Goal: Find specific page/section: Find specific page/section

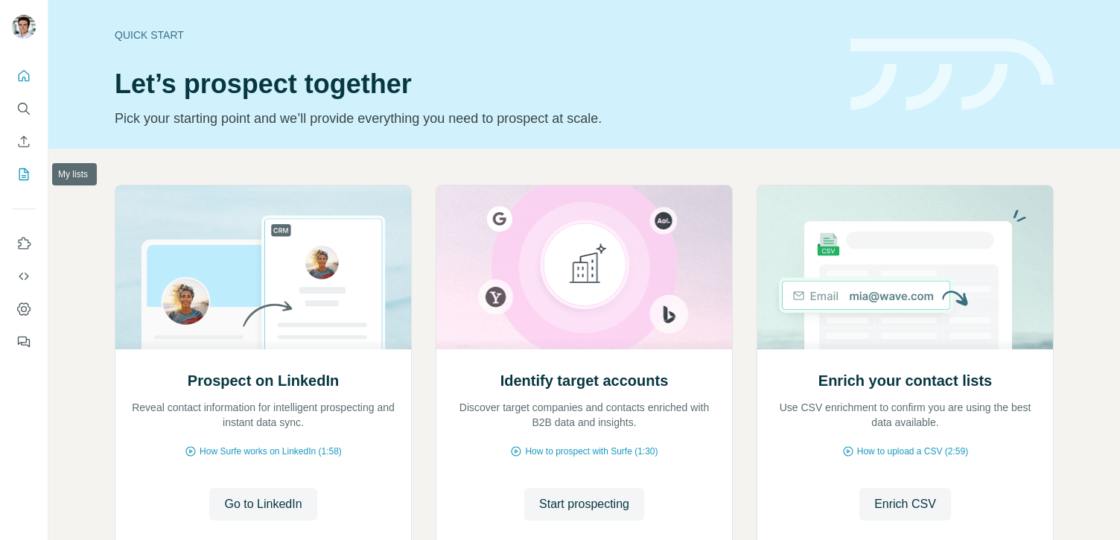
click at [15, 174] on button "My lists" at bounding box center [24, 174] width 24 height 27
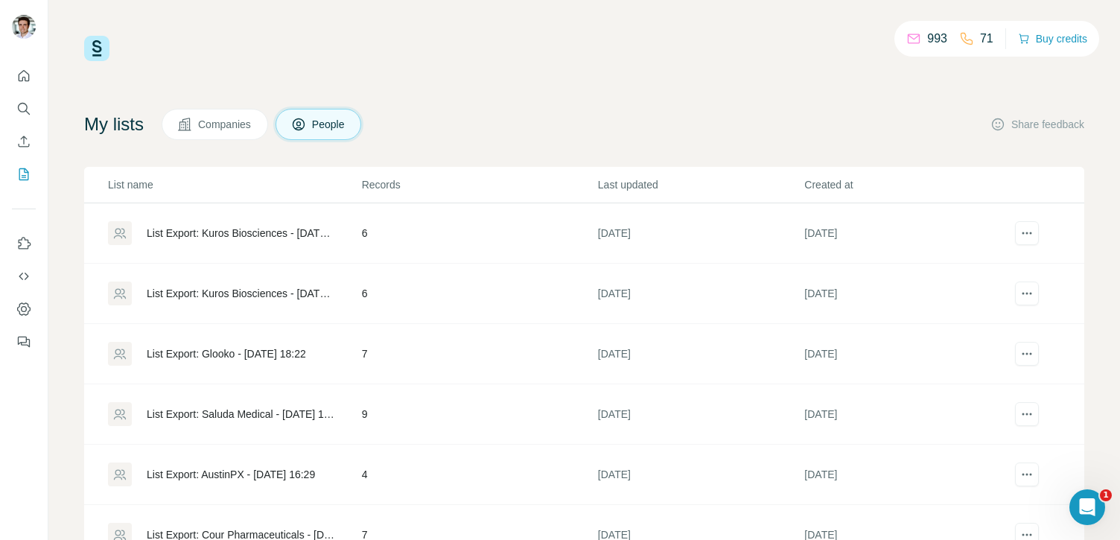
drag, startPoint x: 60, startPoint y: 374, endPoint x: 80, endPoint y: 372, distance: 19.4
click at [60, 374] on div "993 71 Buy credits My lists Companies People Share feedback List name Records L…" at bounding box center [584, 270] width 1072 height 540
click at [78, 377] on div "993 71 Buy credits My lists Companies People Share feedback List name Records L…" at bounding box center [584, 270] width 1072 height 540
click at [1019, 346] on icon "actions" at bounding box center [1026, 353] width 15 height 15
click at [150, 360] on div "List Export: Glooko - [DATE] 18:22" at bounding box center [226, 353] width 159 height 15
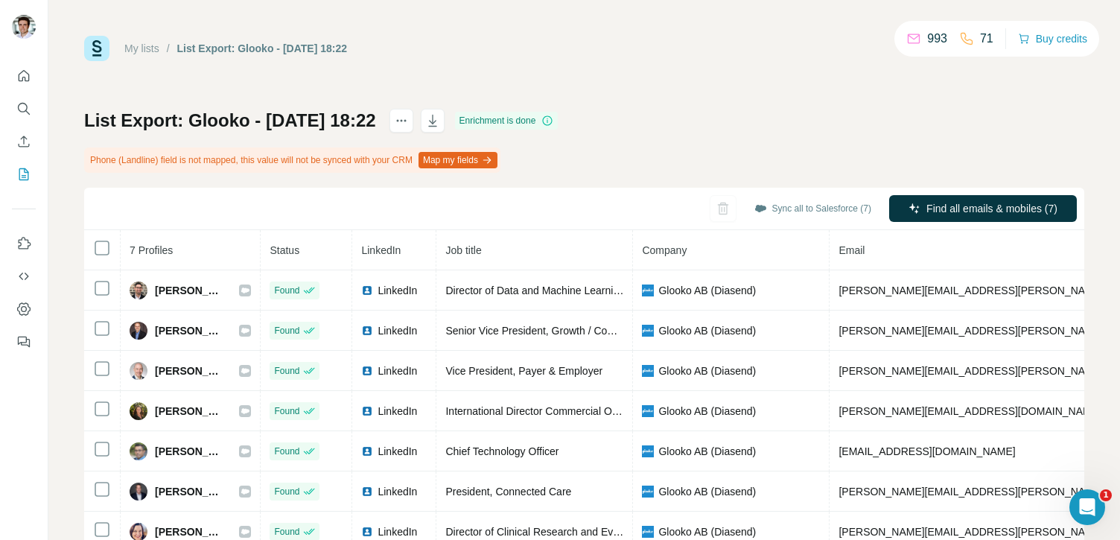
click at [25, 176] on icon "My lists" at bounding box center [23, 174] width 15 height 15
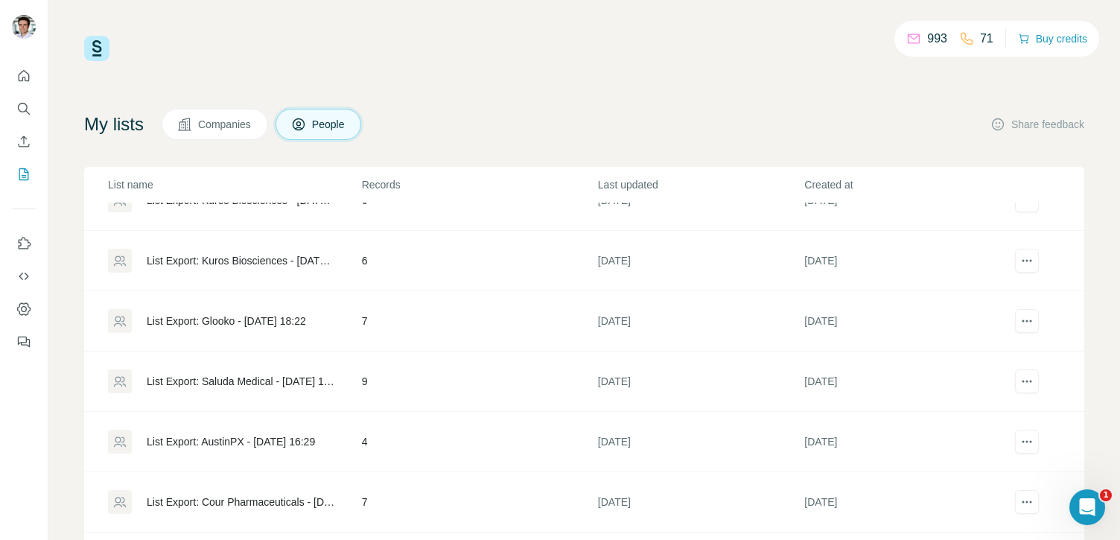
scroll to position [58, 0]
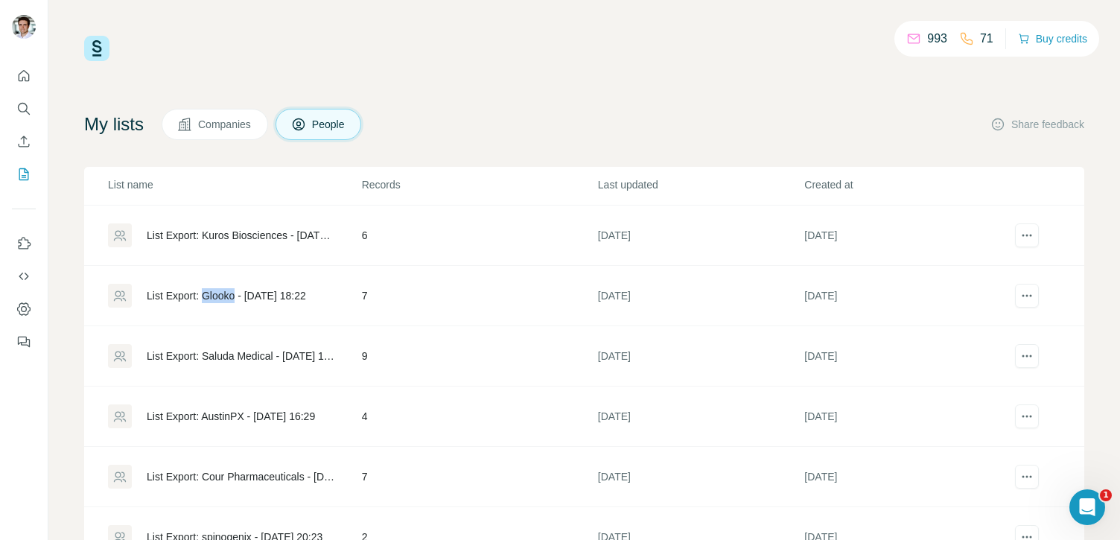
click at [577, 107] on div "993 71 Buy credits My lists Companies People Share feedback List name Records L…" at bounding box center [584, 302] width 1000 height 533
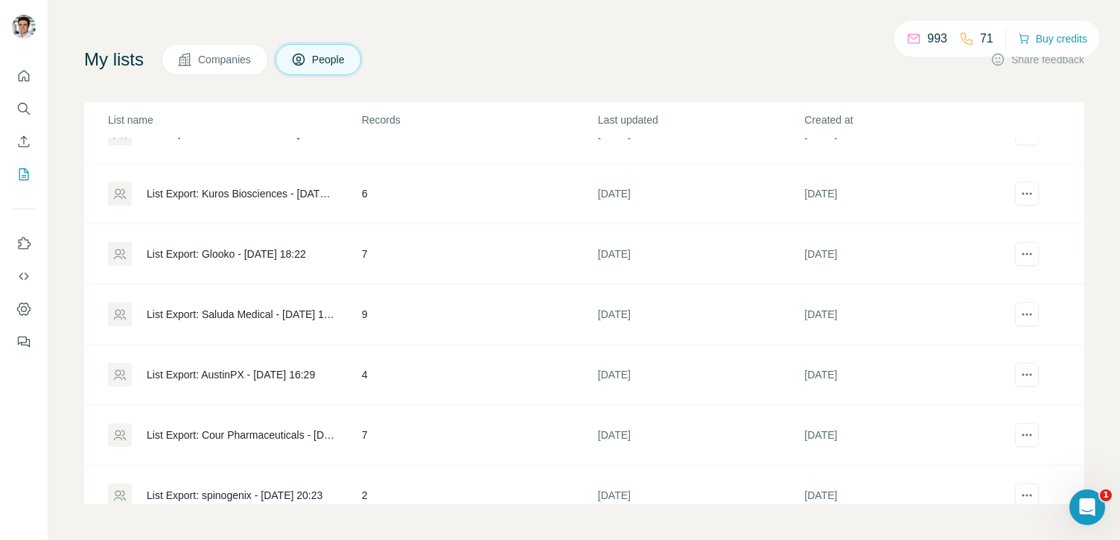
scroll to position [0, 0]
